Goal: Unclear: Browse casually

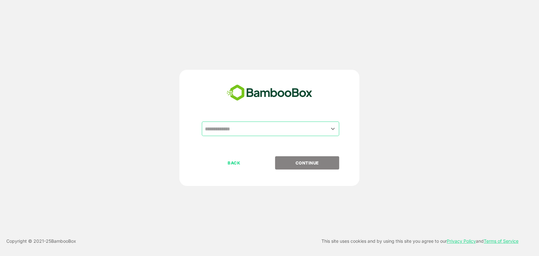
click at [246, 130] on input "text" at bounding box center [270, 129] width 135 height 12
